Goal: Task Accomplishment & Management: Manage account settings

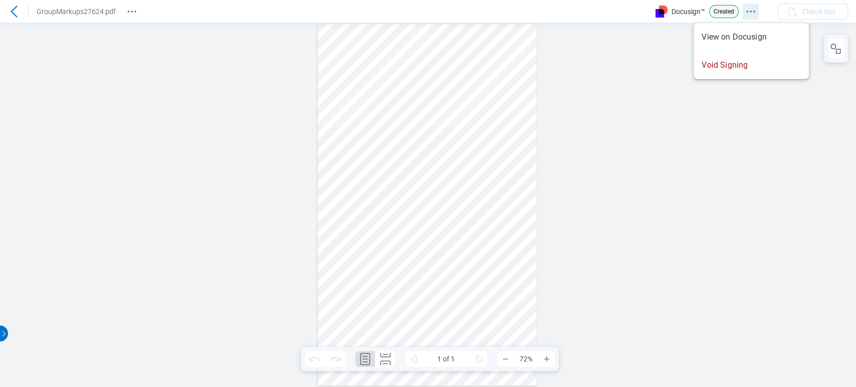
click at [747, 12] on circle "Docusign Menu" at bounding box center [747, 12] width 2 height 2
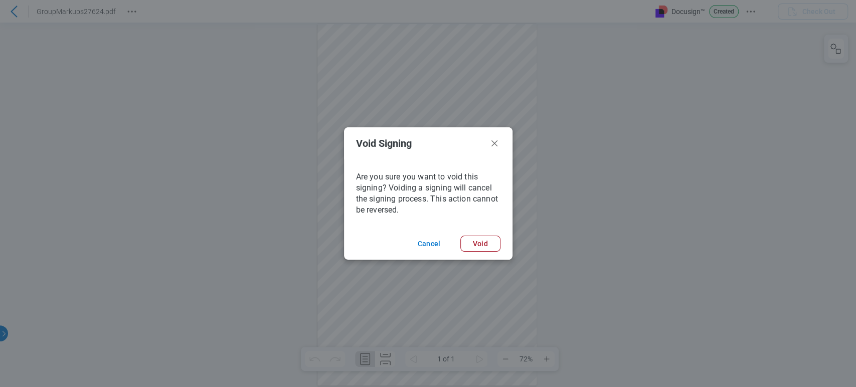
click at [477, 235] on footer "Cancel Void" at bounding box center [428, 244] width 168 height 32
click at [476, 245] on button "Void" at bounding box center [480, 244] width 40 height 16
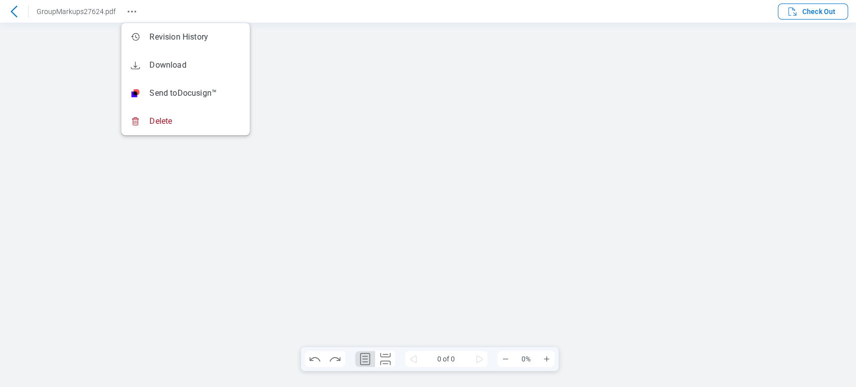
click at [126, 11] on icon "Revision History" at bounding box center [132, 12] width 12 height 12
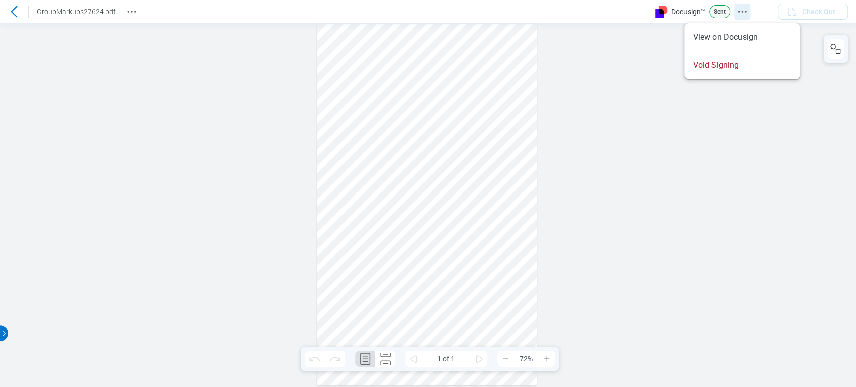
click at [744, 10] on button "Docusign Menu" at bounding box center [742, 12] width 16 height 16
click at [742, 6] on icon "Docusign Menu" at bounding box center [742, 12] width 12 height 12
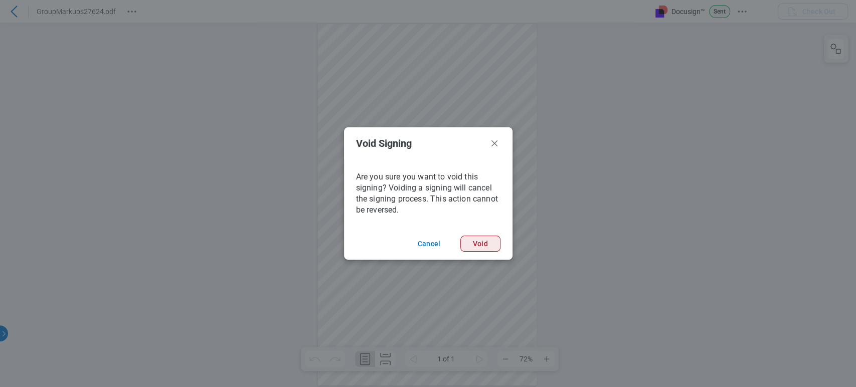
click at [497, 240] on button "Void" at bounding box center [480, 244] width 40 height 16
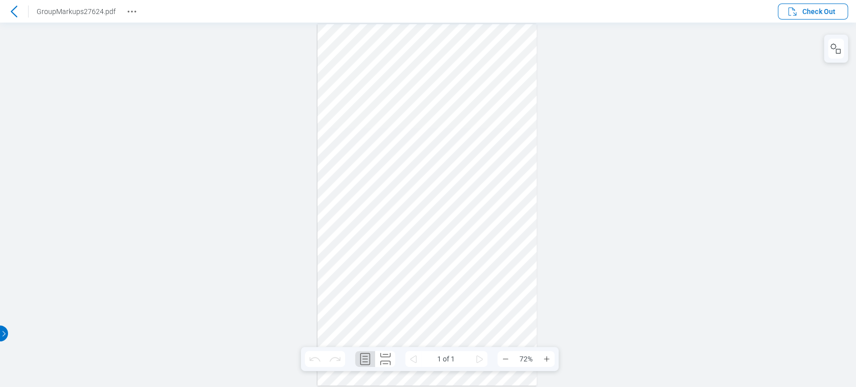
click at [10, 9] on icon at bounding box center [14, 12] width 12 height 12
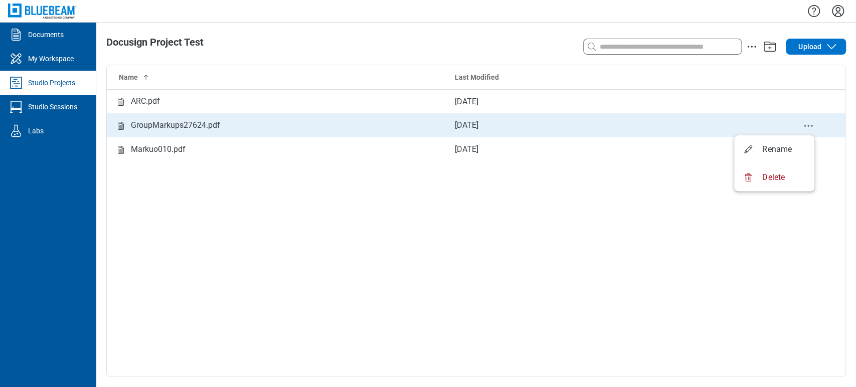
click at [804, 126] on circle "delete-context-menu" at bounding box center [805, 126] width 2 height 2
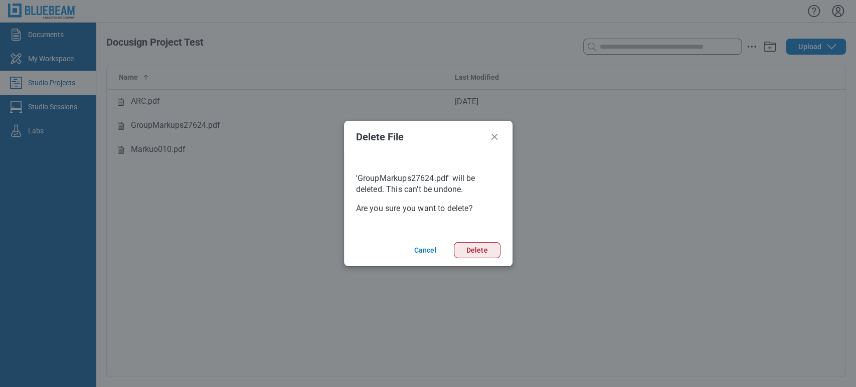
click at [483, 252] on button "Delete" at bounding box center [477, 250] width 47 height 16
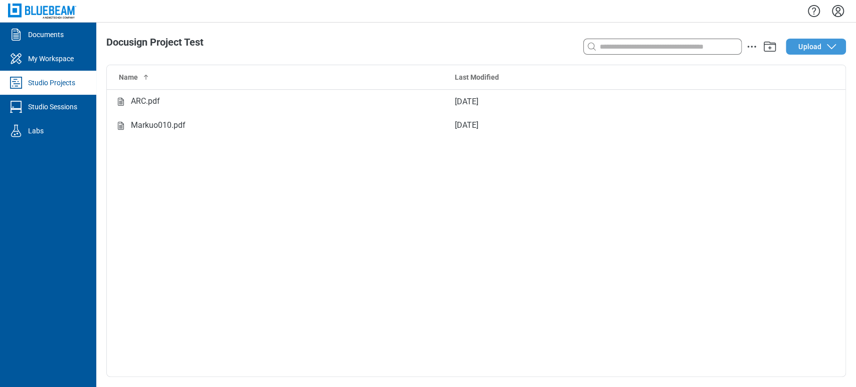
click at [812, 49] on span "Upload" at bounding box center [809, 47] width 23 height 10
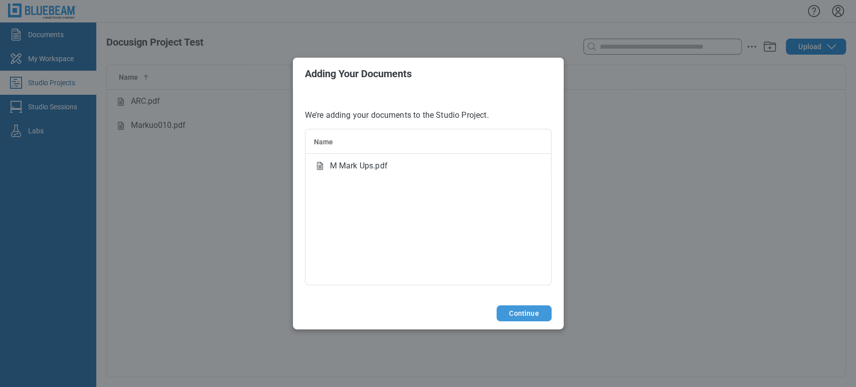
click at [529, 308] on button "Continue" at bounding box center [523, 313] width 55 height 16
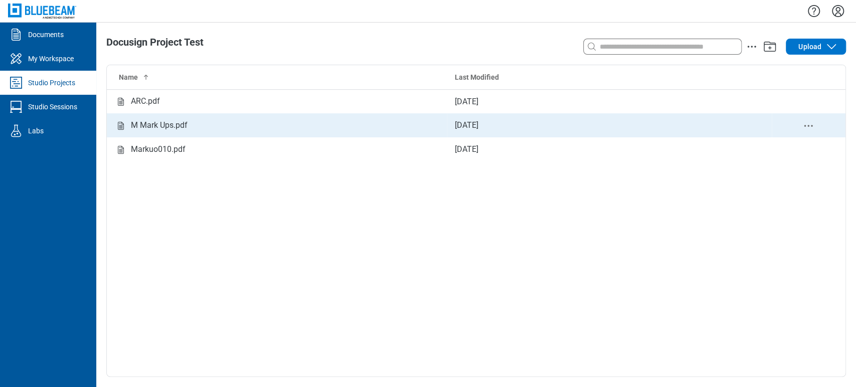
click at [250, 135] on td "M Mark Ups.pdf" at bounding box center [277, 125] width 340 height 24
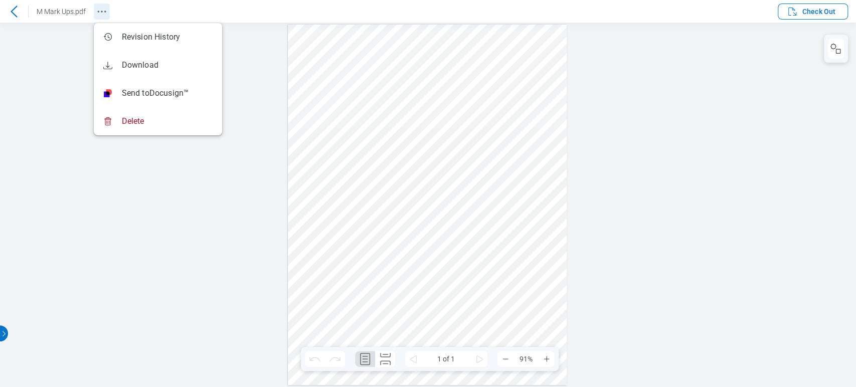
click at [101, 10] on icon "Revision History" at bounding box center [102, 12] width 12 height 12
click at [276, 69] on div at bounding box center [428, 205] width 856 height 364
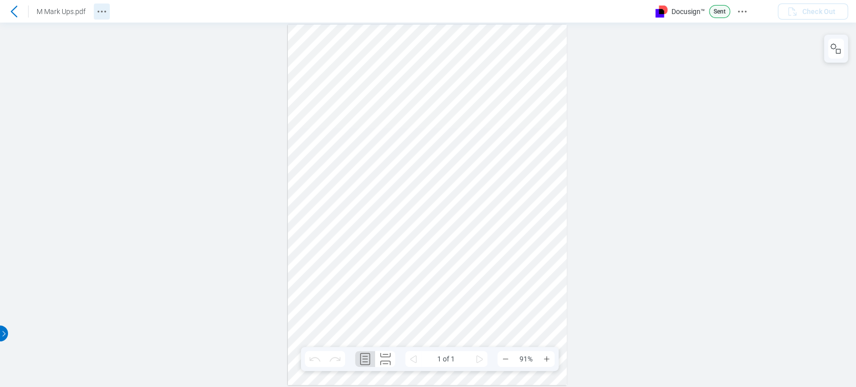
click at [104, 12] on icon "Revision History" at bounding box center [102, 12] width 12 height 12
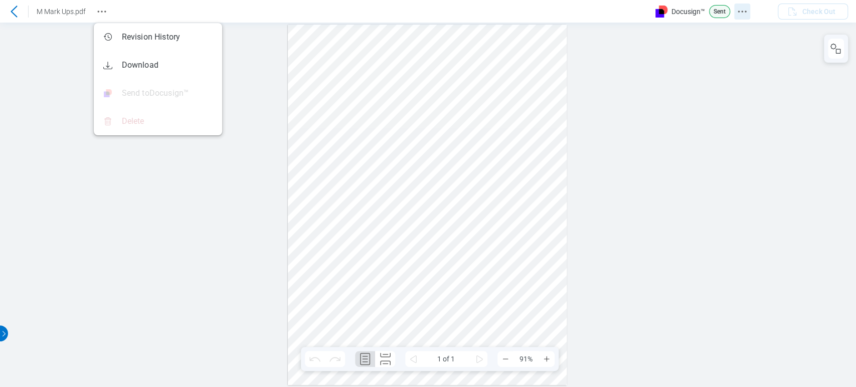
click at [736, 11] on icon "Docusign Menu" at bounding box center [742, 12] width 12 height 12
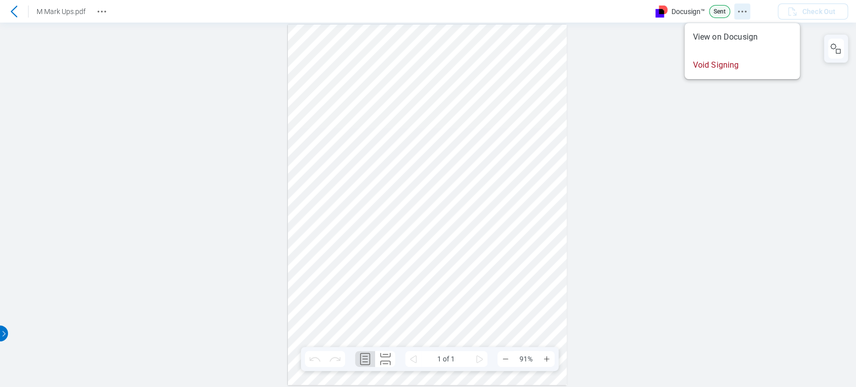
click at [737, 11] on icon "Docusign Menu" at bounding box center [742, 12] width 12 height 12
click at [747, 10] on icon "Docusign Menu" at bounding box center [742, 12] width 12 height 12
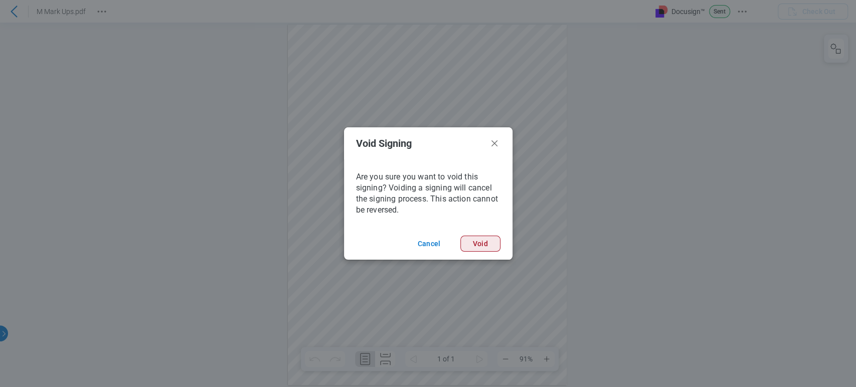
click at [496, 244] on button "Void" at bounding box center [480, 244] width 40 height 16
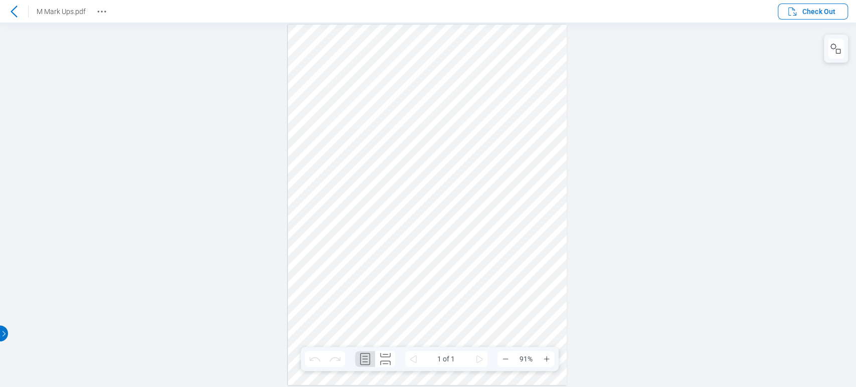
click at [9, 12] on icon at bounding box center [14, 12] width 12 height 12
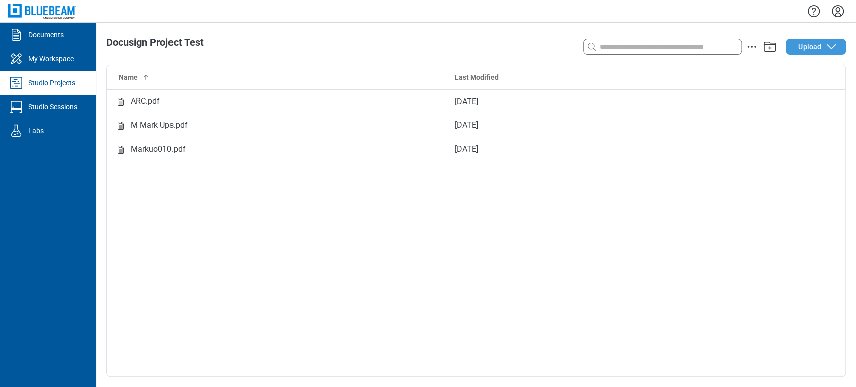
click at [810, 42] on span "Upload" at bounding box center [809, 47] width 23 height 10
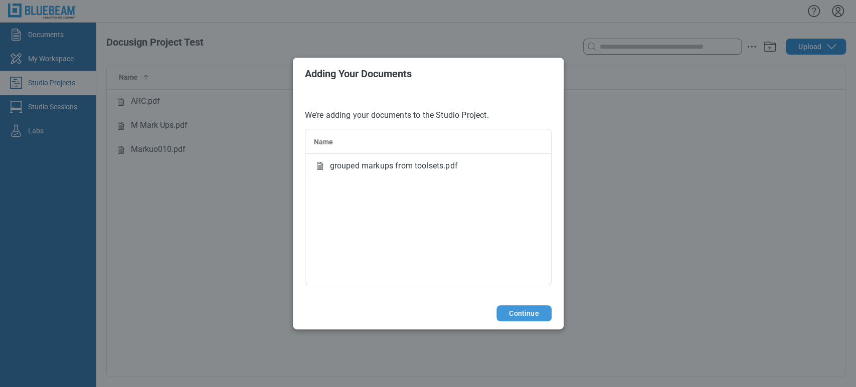
click at [531, 316] on button "Continue" at bounding box center [523, 313] width 55 height 16
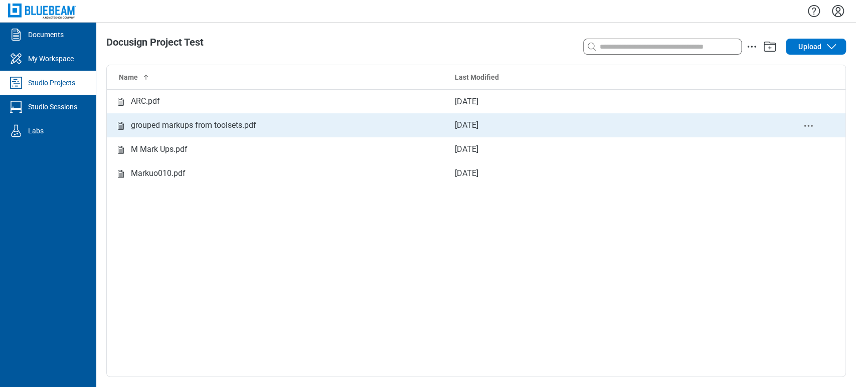
click at [194, 125] on div "grouped markups from toolsets.pdf" at bounding box center [193, 125] width 125 height 13
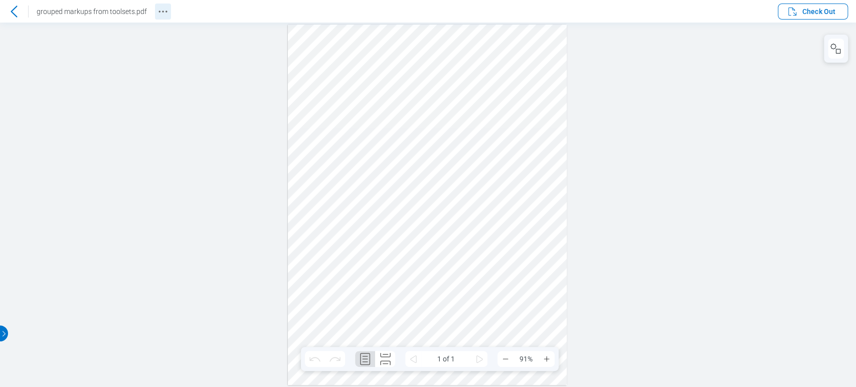
click at [157, 15] on icon "Revision History" at bounding box center [163, 12] width 12 height 12
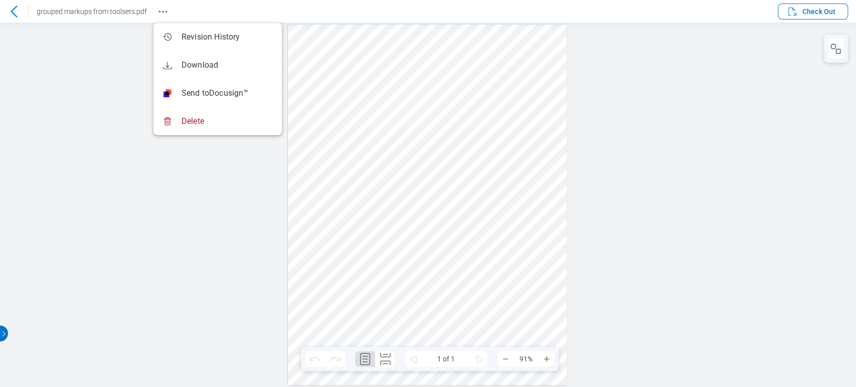
click at [783, 97] on div at bounding box center [428, 205] width 856 height 364
click at [828, 12] on span "Check Out" at bounding box center [818, 12] width 33 height 10
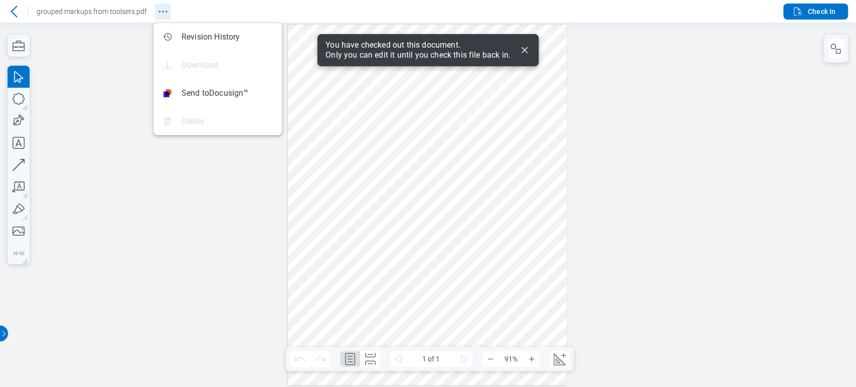
click at [163, 11] on icon "Revision History" at bounding box center [163, 12] width 12 height 12
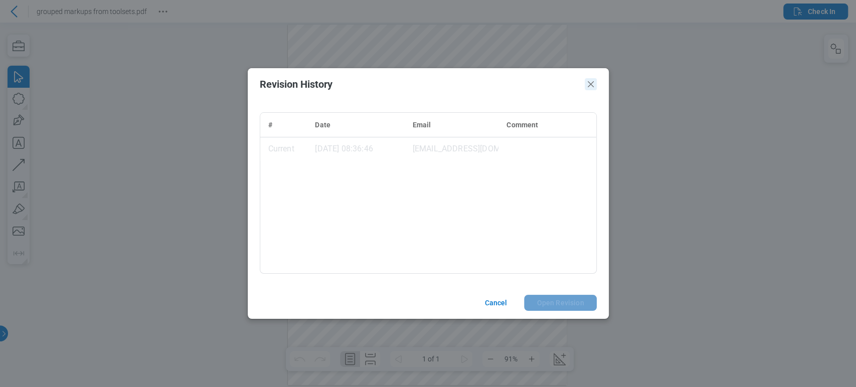
click at [596, 85] on icon "Close" at bounding box center [591, 84] width 12 height 12
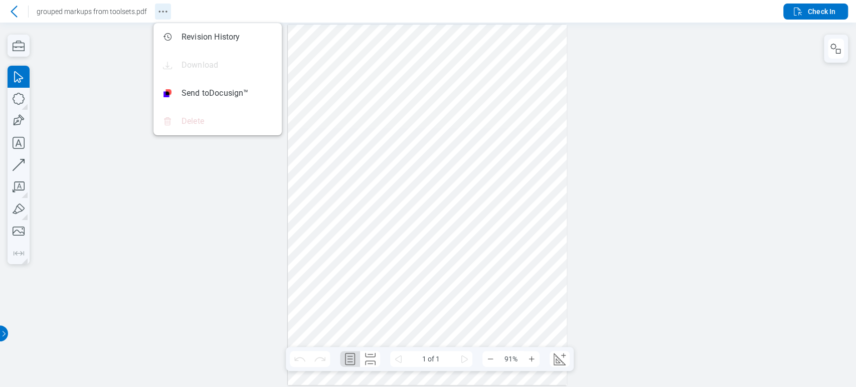
click at [166, 17] on icon "Revision History" at bounding box center [163, 12] width 12 height 12
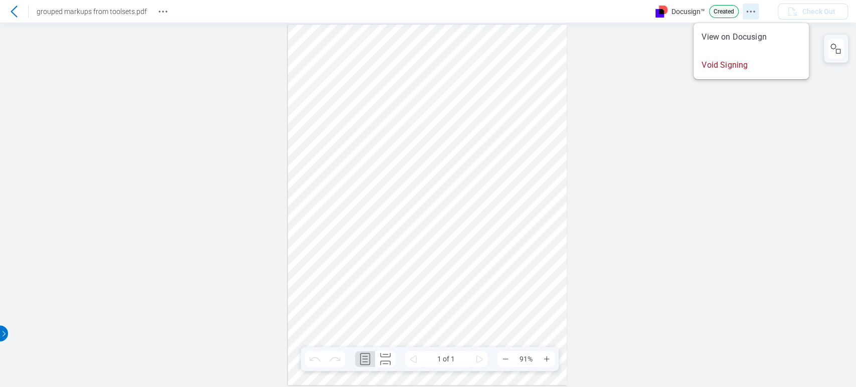
click at [754, 14] on icon "Docusign Menu" at bounding box center [750, 12] width 12 height 12
click at [163, 10] on icon "Revision History" at bounding box center [163, 12] width 12 height 12
click at [163, 8] on icon "Revision History" at bounding box center [163, 12] width 12 height 12
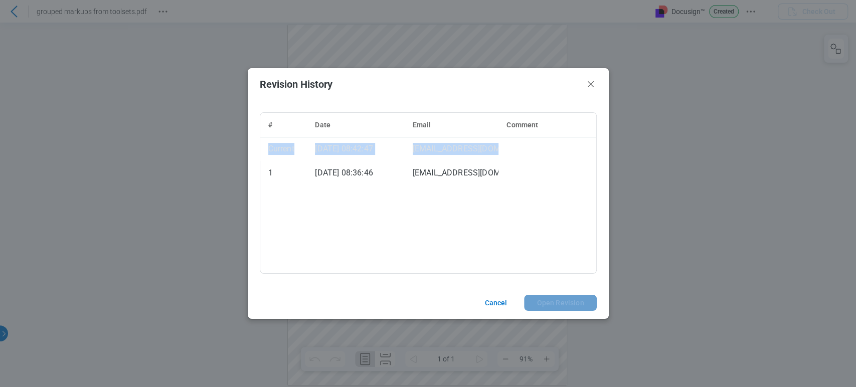
drag, startPoint x: 538, startPoint y: 147, endPoint x: 588, endPoint y: 120, distance: 57.2
click at [588, 120] on table "# Date Email Comment Current 10/09/2025, 08:42:47 cxicore22@mail.com 1 10/09/20…" at bounding box center [428, 149] width 336 height 72
click at [590, 87] on icon "Close" at bounding box center [591, 84] width 12 height 12
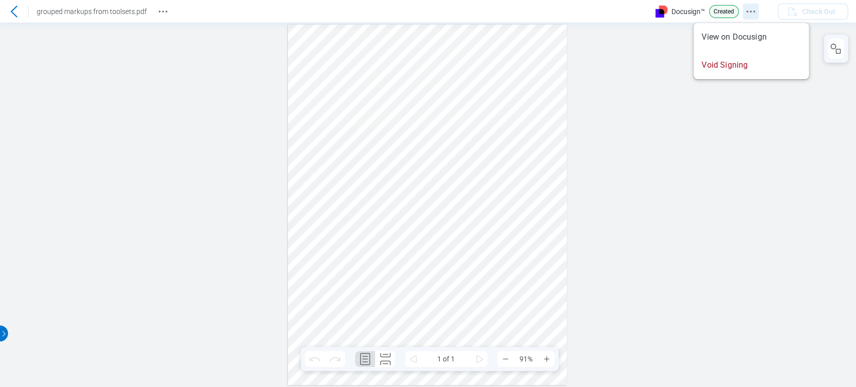
click at [754, 10] on icon "Docusign Menu" at bounding box center [750, 12] width 12 height 12
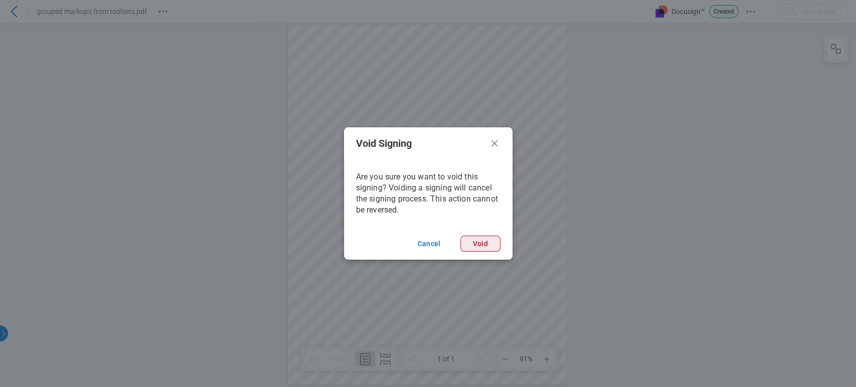
click at [479, 246] on button "Void" at bounding box center [480, 244] width 40 height 16
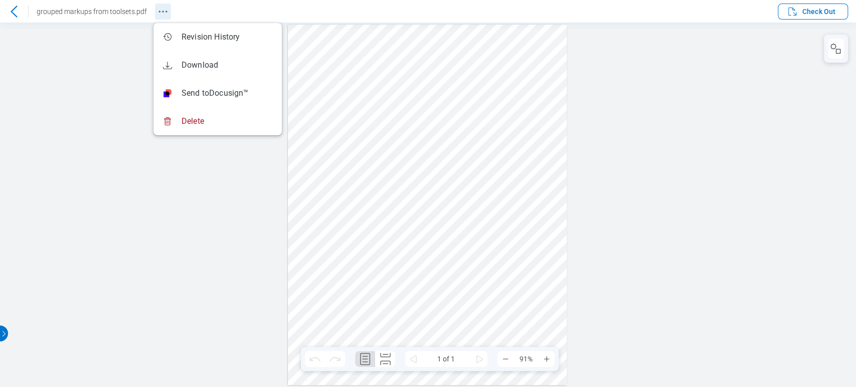
click at [160, 9] on icon "Revision History" at bounding box center [163, 12] width 12 height 12
click at [749, 66] on div at bounding box center [428, 205] width 856 height 364
click at [818, 11] on span "Check Out" at bounding box center [818, 12] width 33 height 10
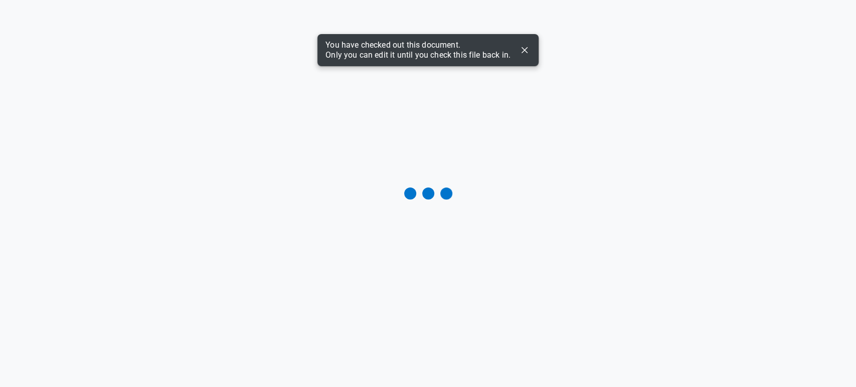
click at [524, 51] on icon "Dismiss" at bounding box center [524, 50] width 12 height 12
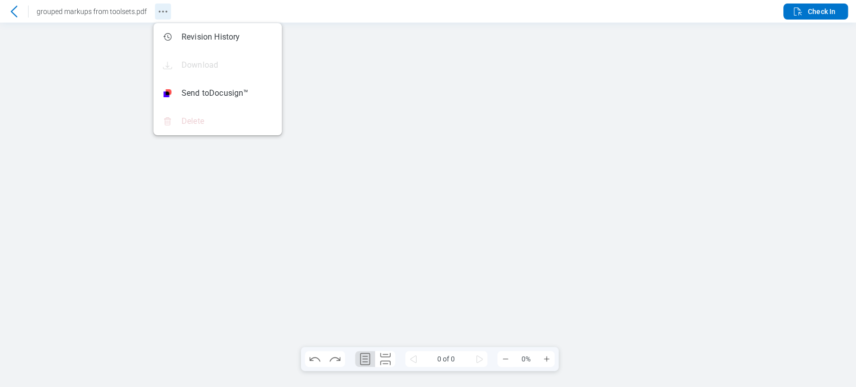
click at [165, 11] on circle "Revision History" at bounding box center [166, 12] width 2 height 2
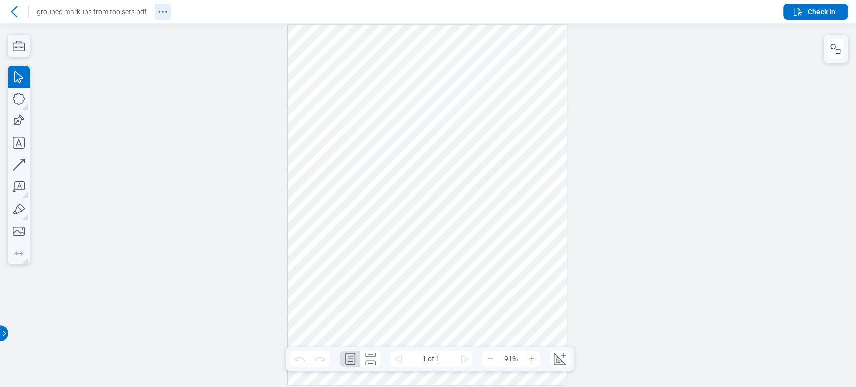
click at [159, 10] on icon "Revision History" at bounding box center [163, 12] width 12 height 12
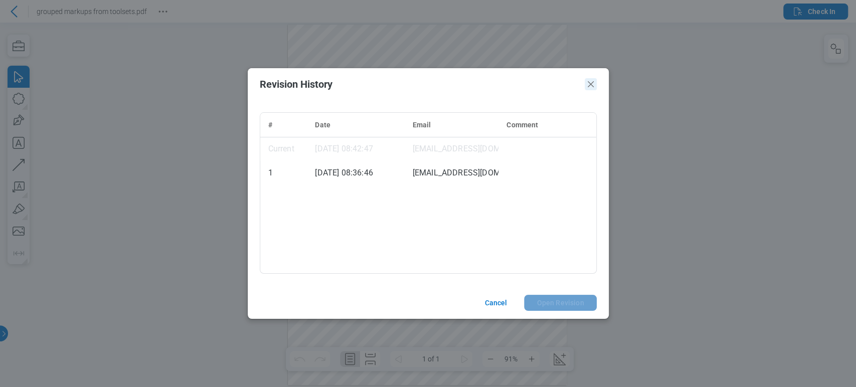
click at [591, 84] on icon "Close" at bounding box center [591, 84] width 6 height 6
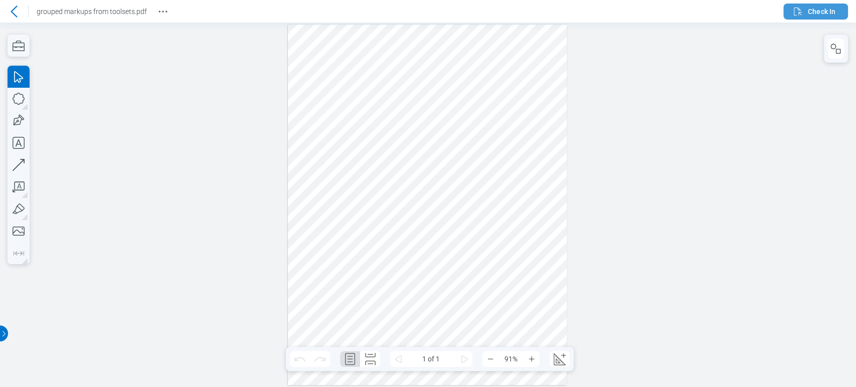
click at [825, 11] on span "Check In" at bounding box center [822, 12] width 28 height 10
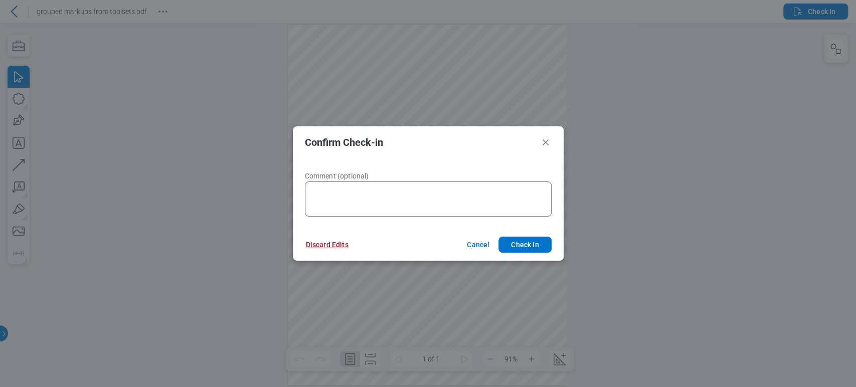
click at [334, 248] on button "Discard Edits" at bounding box center [327, 245] width 67 height 16
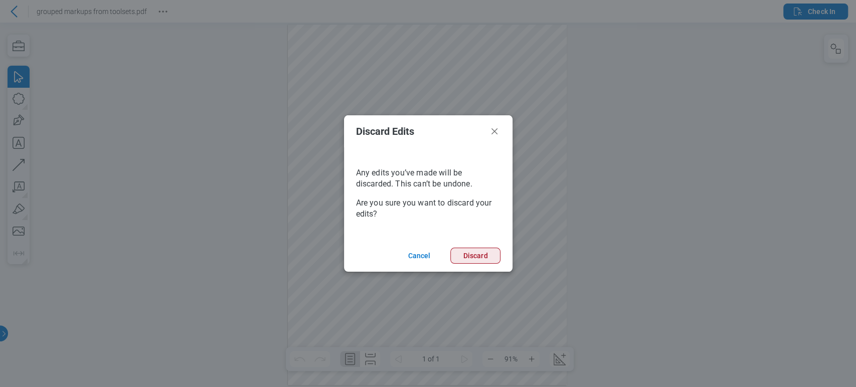
click at [481, 252] on button "Discard" at bounding box center [475, 256] width 50 height 16
